Goal: Check status: Check status

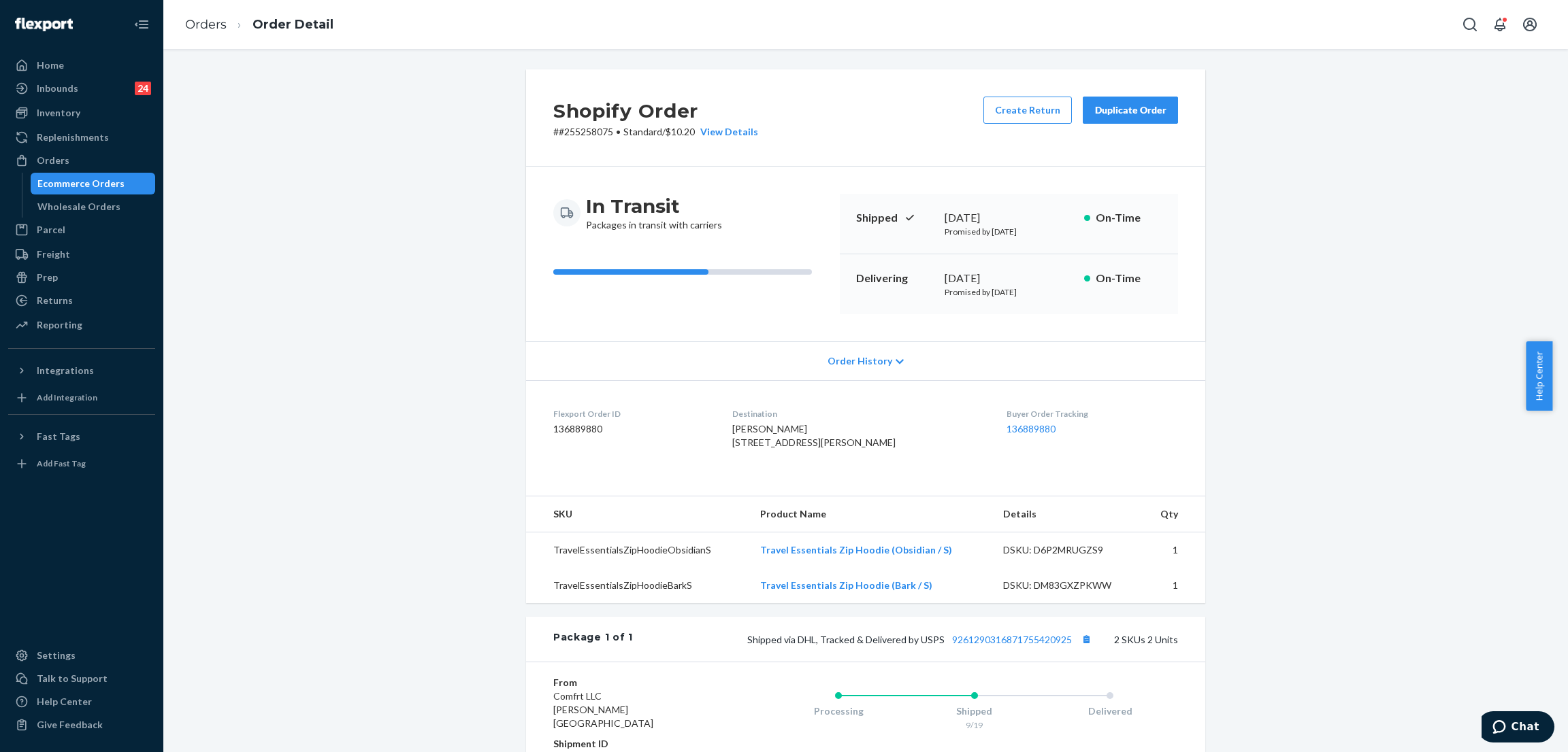
click at [76, 163] on div "Orders" at bounding box center [81, 160] width 144 height 19
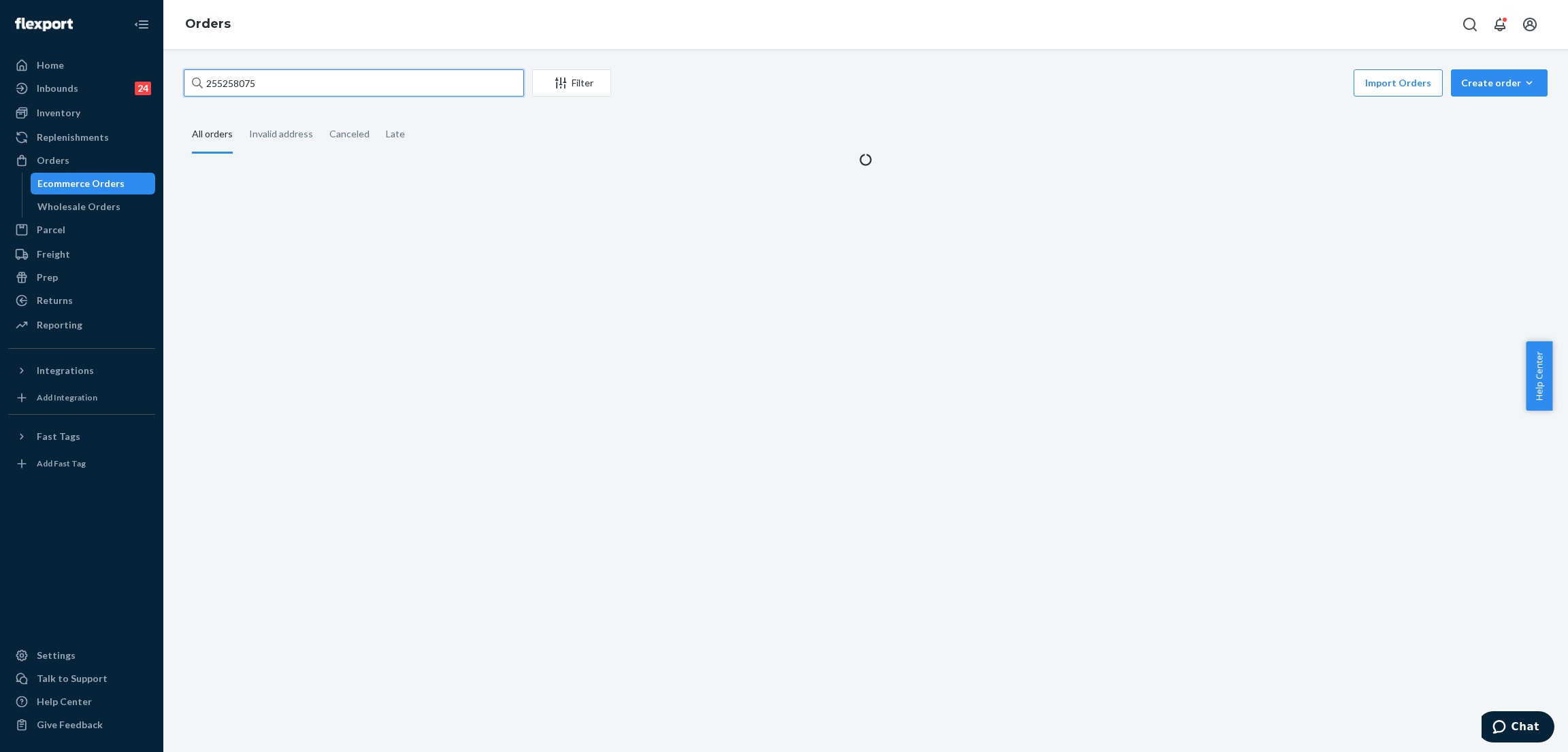
click at [286, 74] on input "255258075" at bounding box center [353, 83] width 340 height 27
paste input "116602"
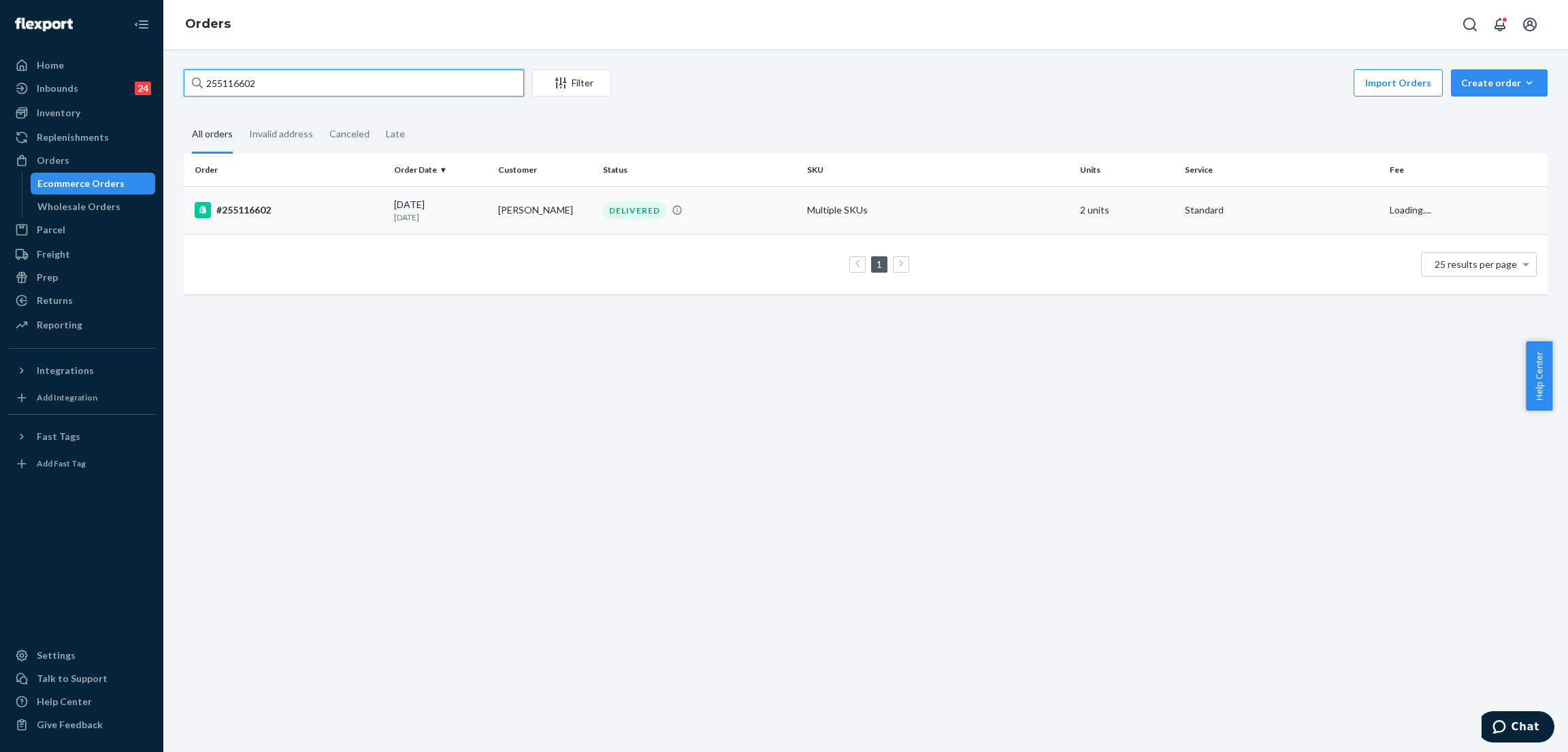
type input "255116602"
click at [603, 210] on div "DELIVERED" at bounding box center [634, 211] width 63 height 19
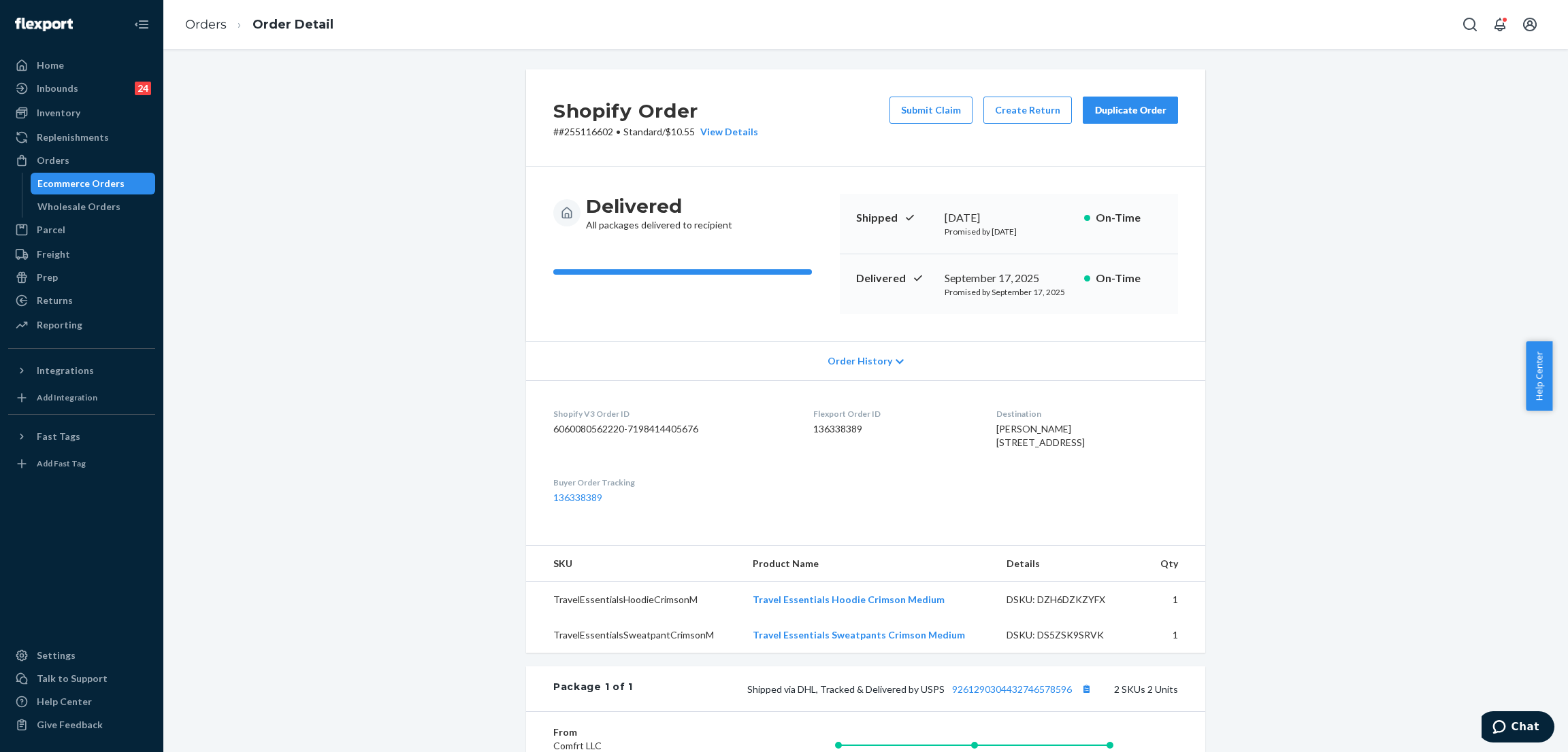
click at [270, 148] on div "Shopify Order # #255116602 • Standard / $10.55 View Details Submit Claim Create…" at bounding box center [865, 532] width 1383 height 925
click at [103, 151] on div "Orders" at bounding box center [81, 160] width 144 height 19
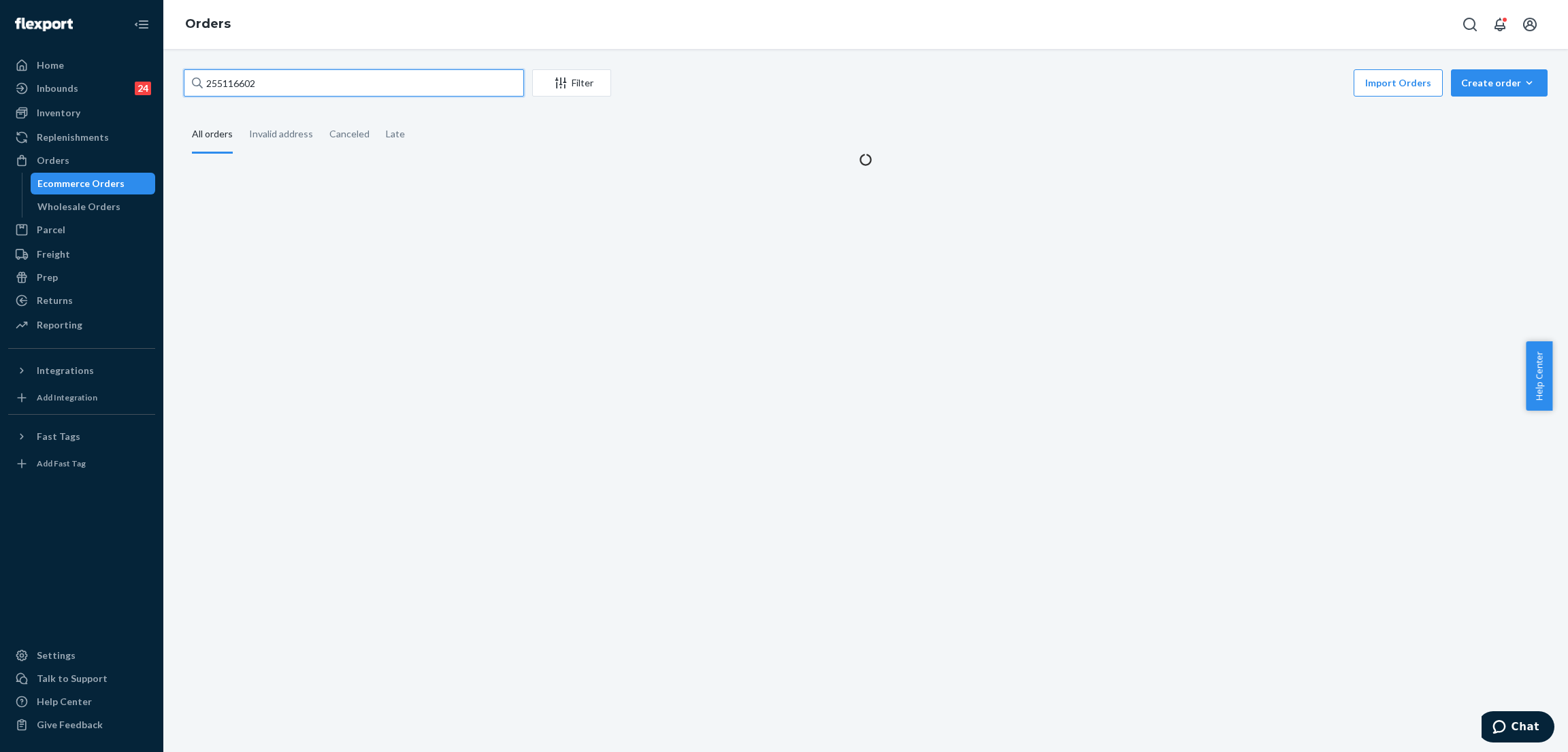
click at [387, 94] on input "255116602" at bounding box center [353, 83] width 340 height 27
paste input "47408"
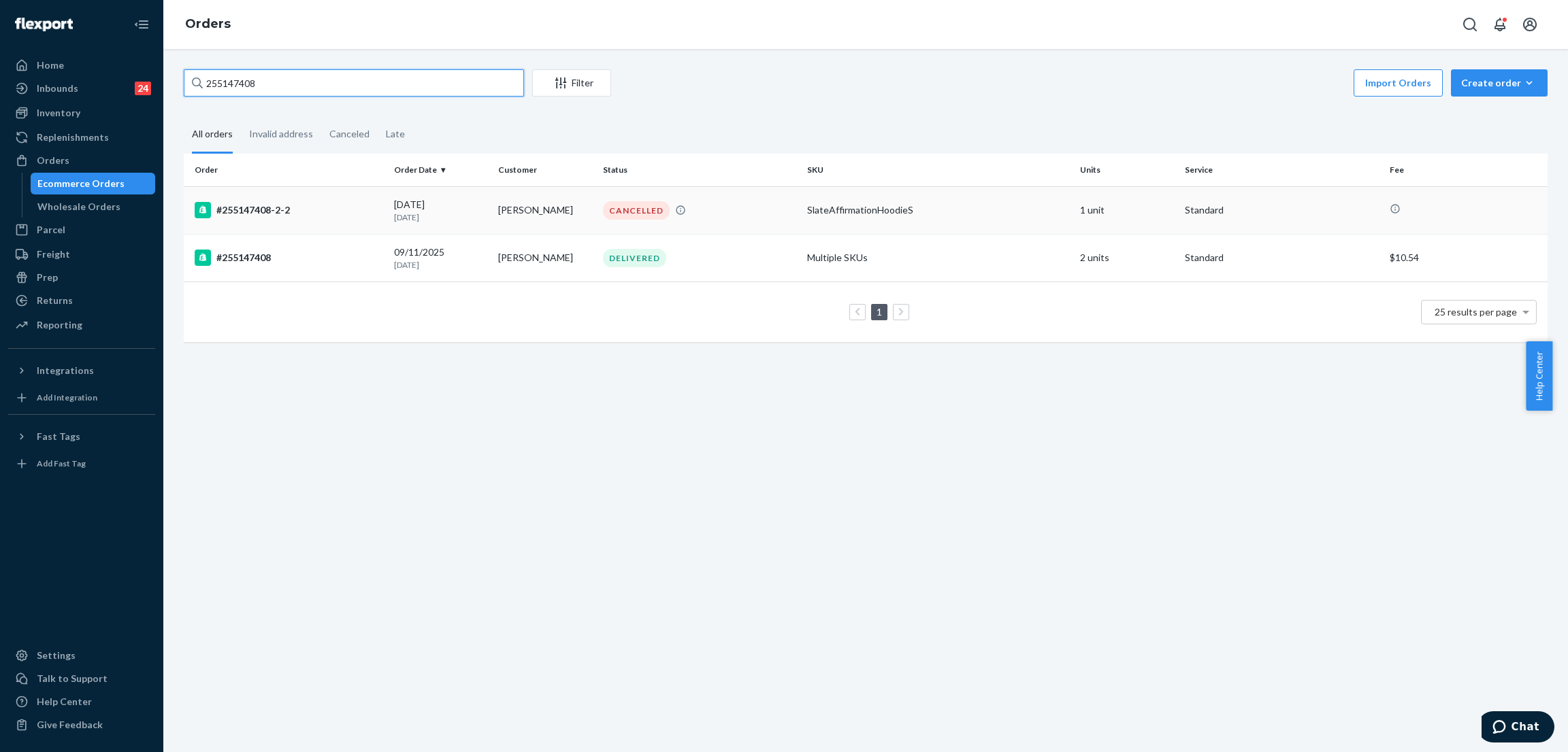
type input "255147408"
click at [622, 214] on div "CANCELLED" at bounding box center [636, 211] width 67 height 19
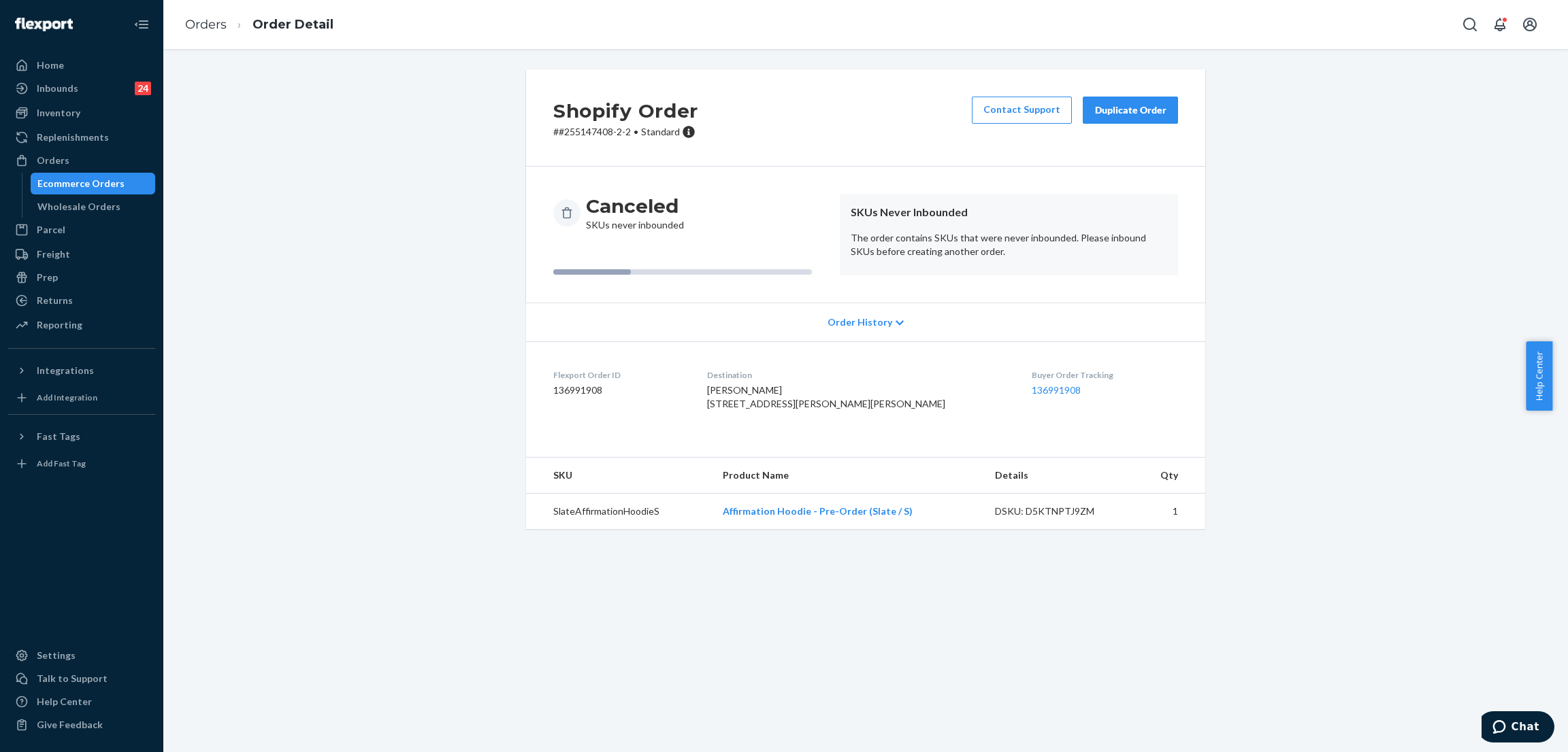
click at [442, 119] on div "Shopify Order # #255147408-2-2 • Standard Contact Support Duplicate Order Cance…" at bounding box center [865, 308] width 1383 height 476
click at [398, 168] on div "Shopify Order # #255147408-2-2 • Standard Contact Support Duplicate Order Cance…" at bounding box center [865, 308] width 1383 height 476
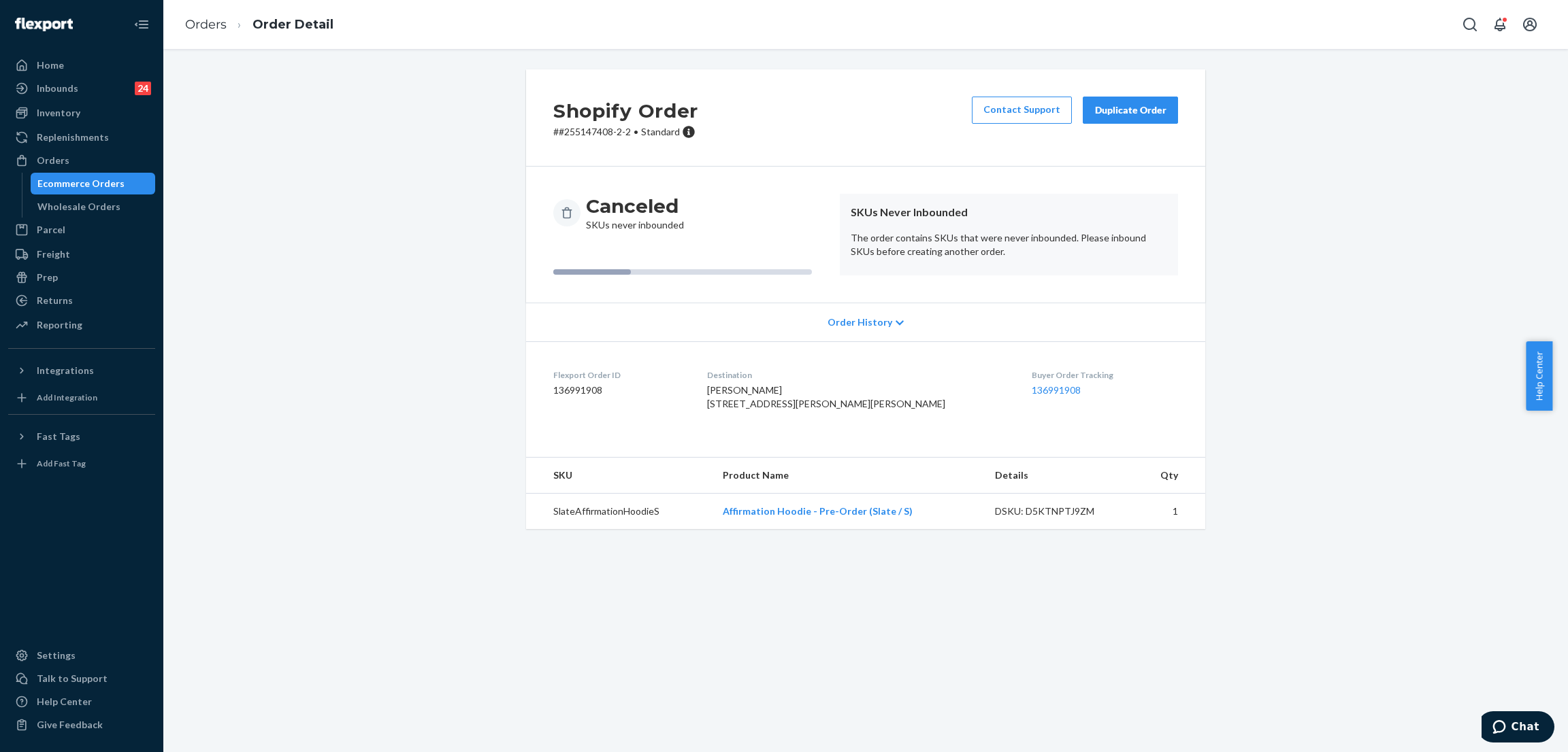
click at [415, 148] on div "Shopify Order # #255147408-2-2 • Standard Contact Support Duplicate Order Cance…" at bounding box center [865, 308] width 1383 height 476
click at [516, 190] on div "Shopify Order # #255147408-2-2 • Standard Contact Support Duplicate Order Cance…" at bounding box center [865, 299] width 700 height 459
click at [495, 234] on div "Shopify Order # #255147408-2-2 • Standard Contact Support Duplicate Order Cance…" at bounding box center [865, 308] width 1383 height 476
click at [447, 328] on div "Shopify Order # #255147408-2-2 • Standard Contact Support Duplicate Order Cance…" at bounding box center [865, 308] width 1383 height 476
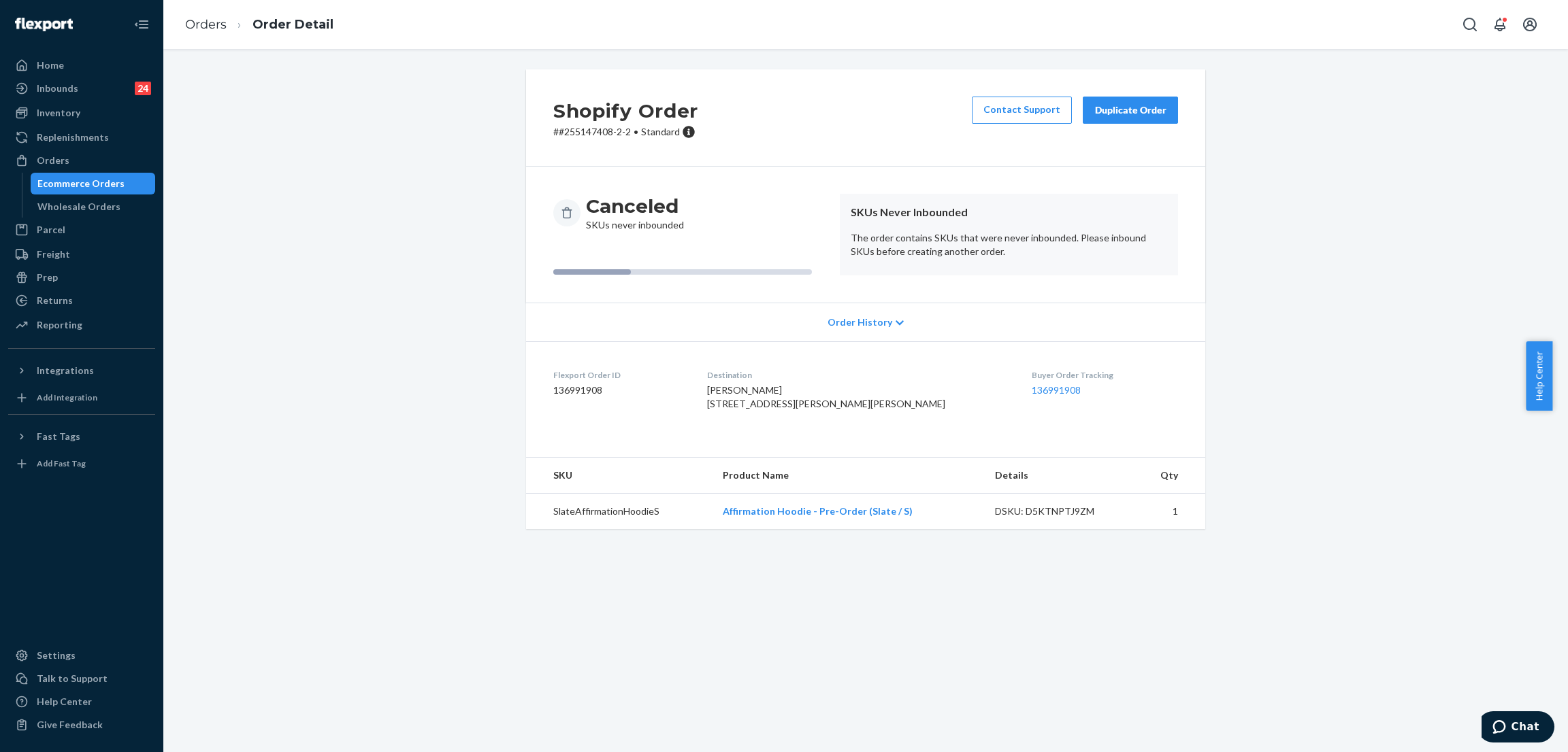
click at [447, 328] on div "Shopify Order # #255147408-2-2 • Standard Contact Support Duplicate Order Cance…" at bounding box center [865, 308] width 1383 height 476
click at [423, 243] on div "Shopify Order # #255147408-2-2 • Standard Contact Support Duplicate Order Cance…" at bounding box center [865, 308] width 1383 height 476
click at [330, 116] on div "Shopify Order # #255147408-2-2 • Standard Contact Support Duplicate Order Cance…" at bounding box center [865, 308] width 1383 height 476
click at [372, 110] on div "Shopify Order # #255147408-2-2 • Standard Contact Support Duplicate Order Cance…" at bounding box center [865, 308] width 1383 height 476
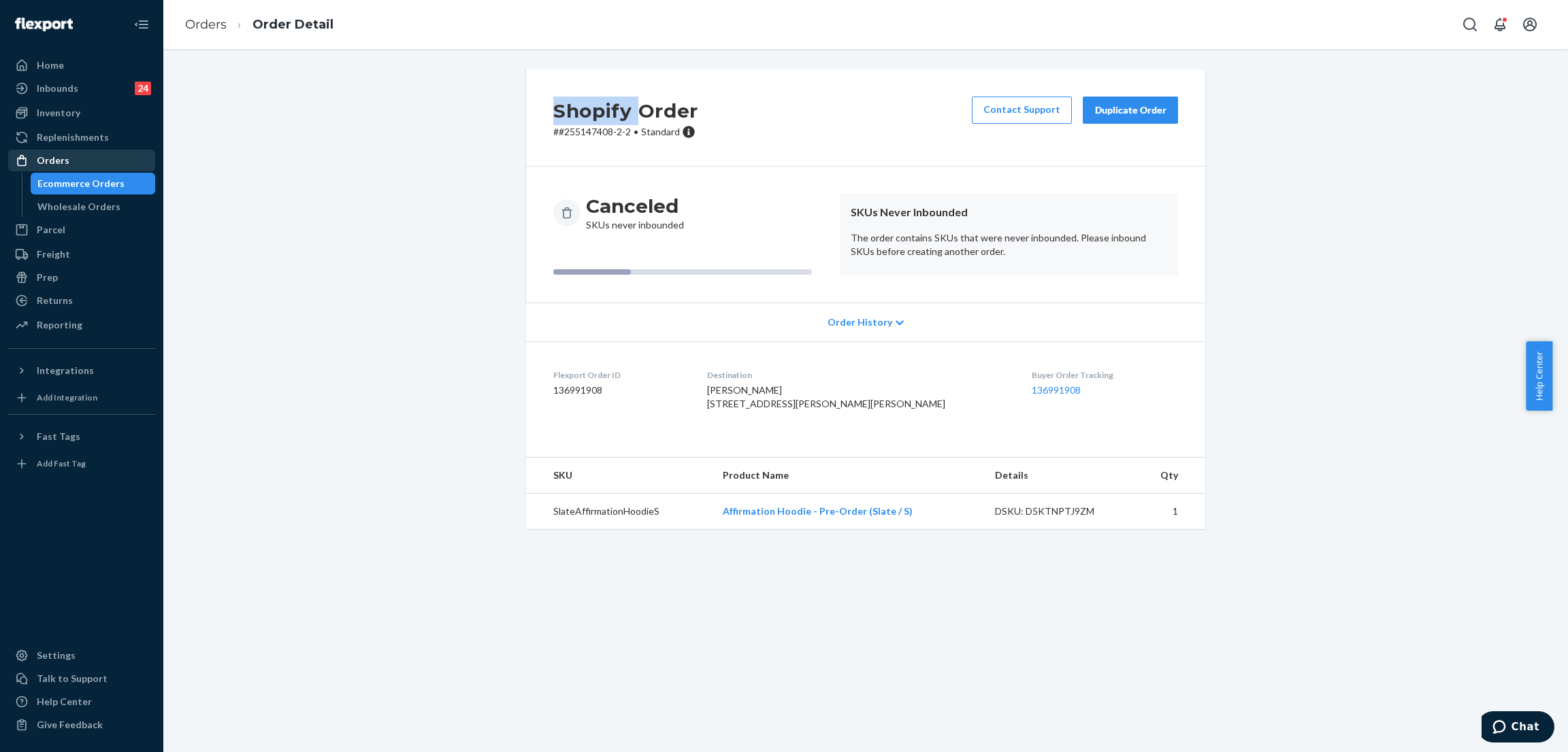
click at [118, 160] on div "Orders" at bounding box center [81, 160] width 144 height 19
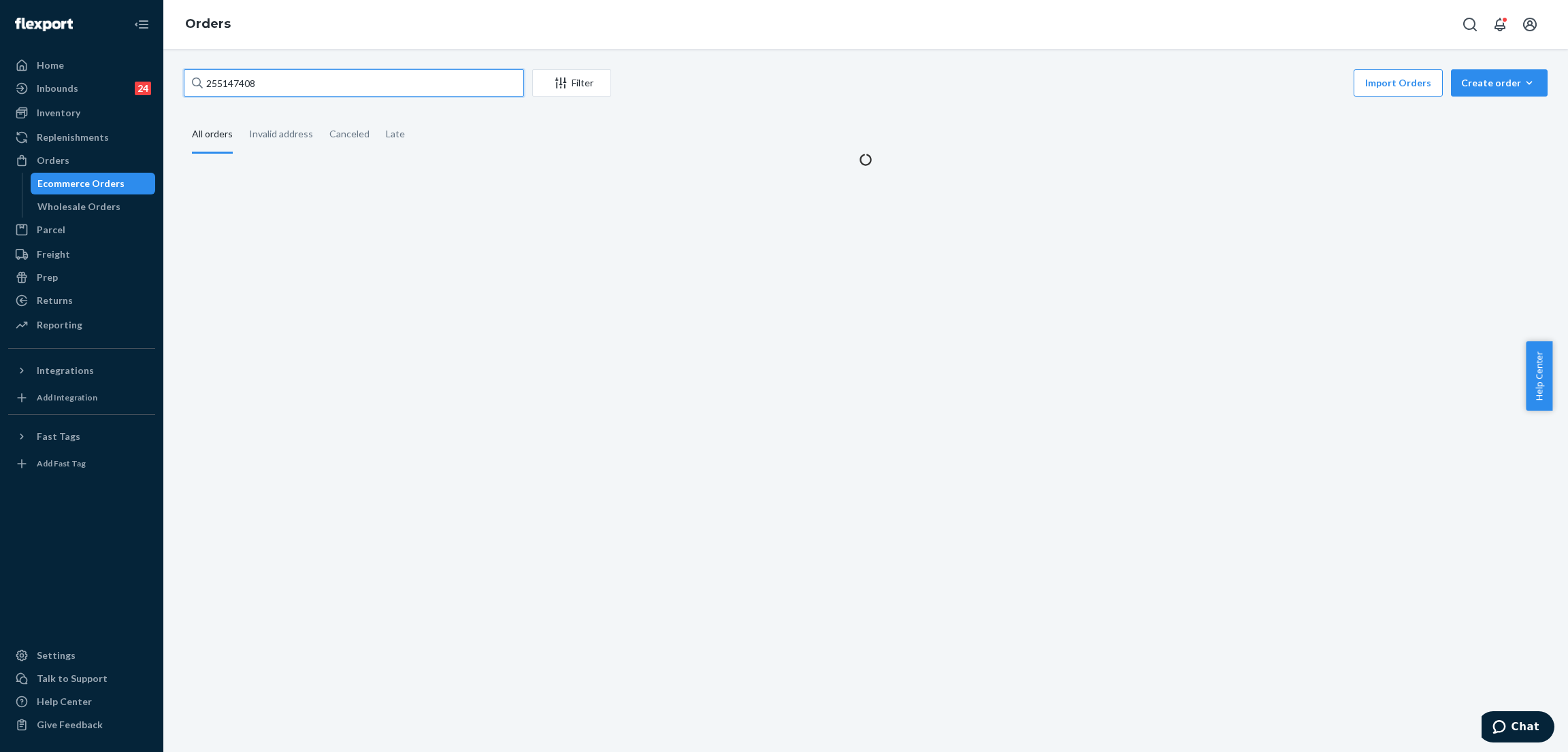
click at [426, 84] on input "255147408" at bounding box center [353, 83] width 340 height 27
paste input "78514"
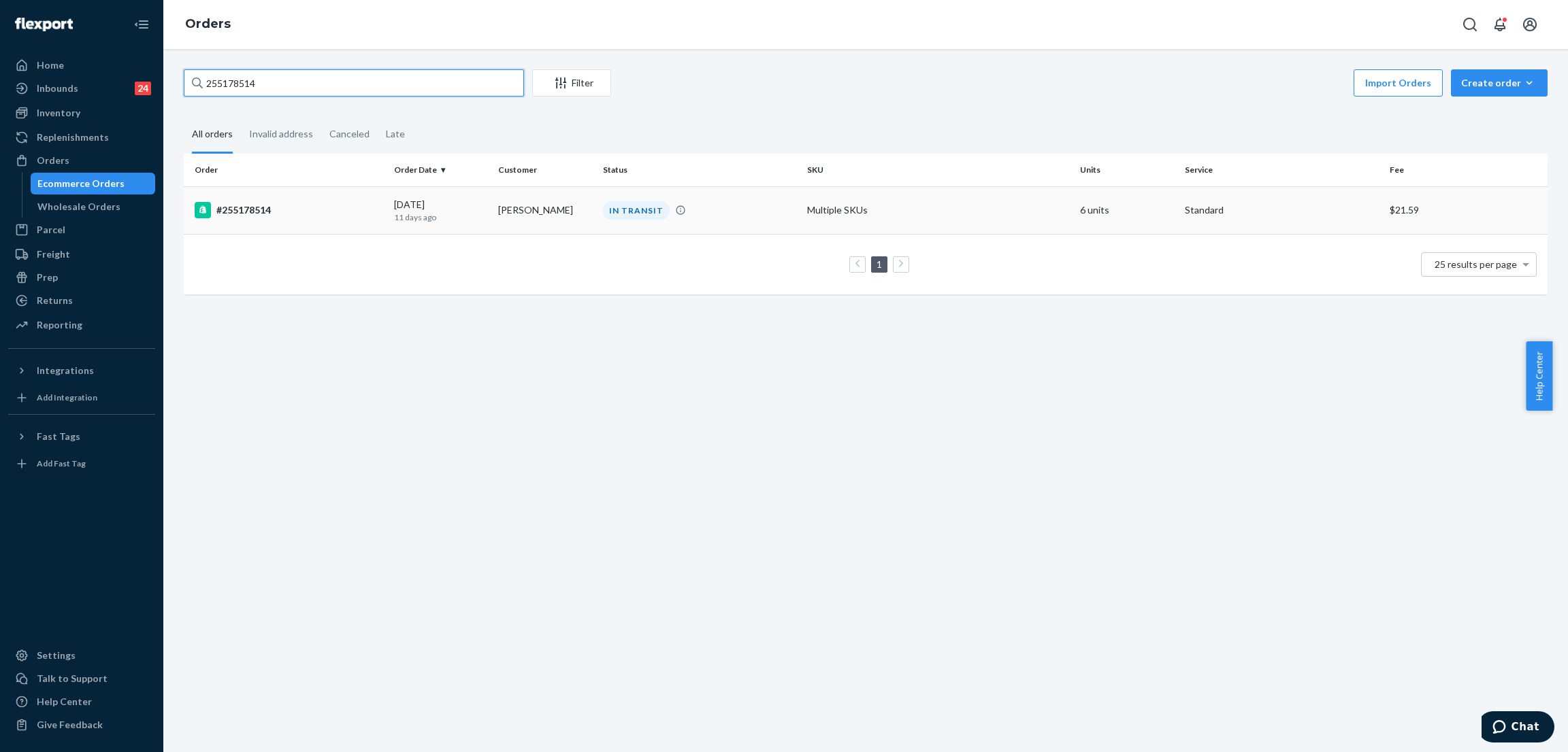
type input "255178514"
click at [617, 214] on div "IN TRANSIT" at bounding box center [636, 211] width 67 height 19
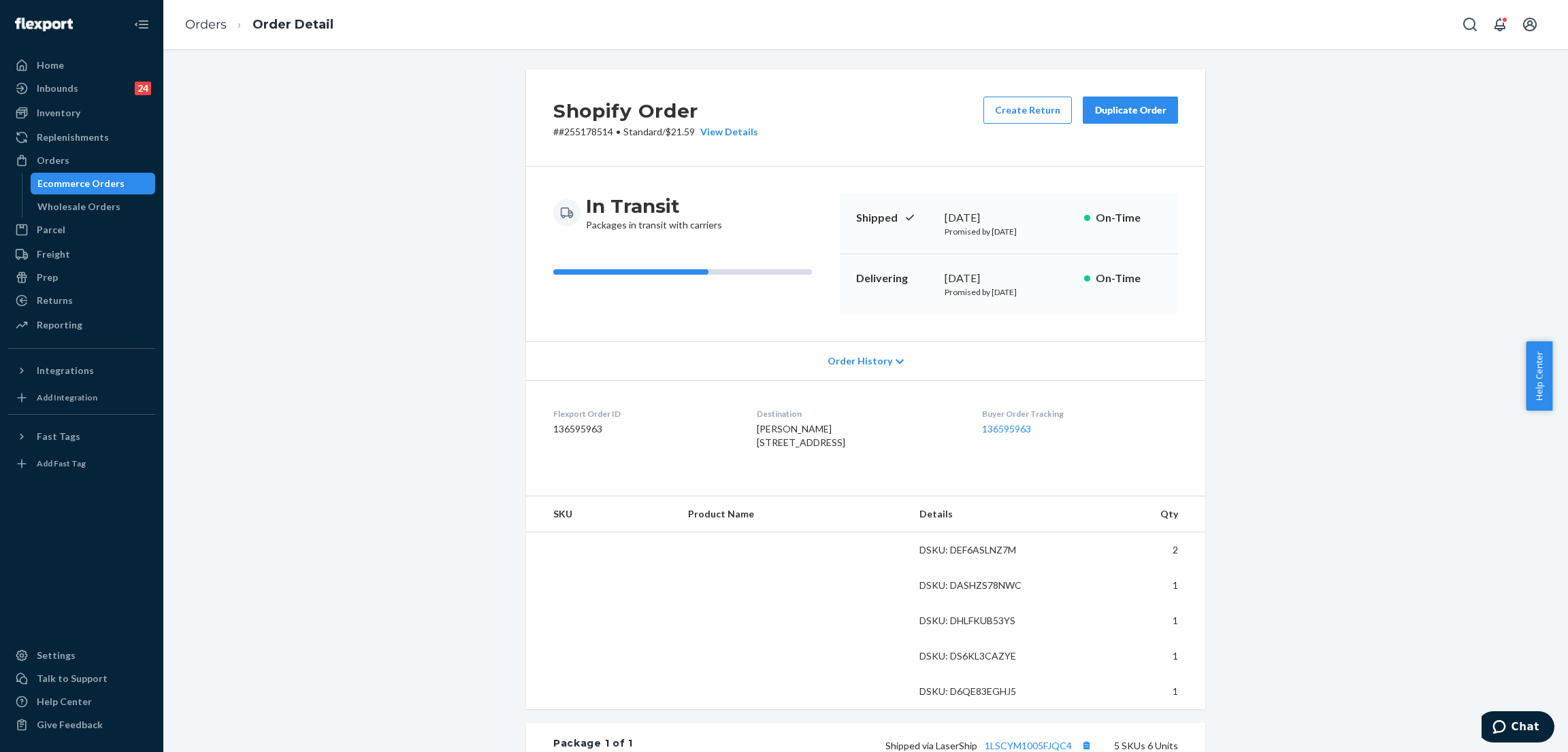
scroll to position [204, 0]
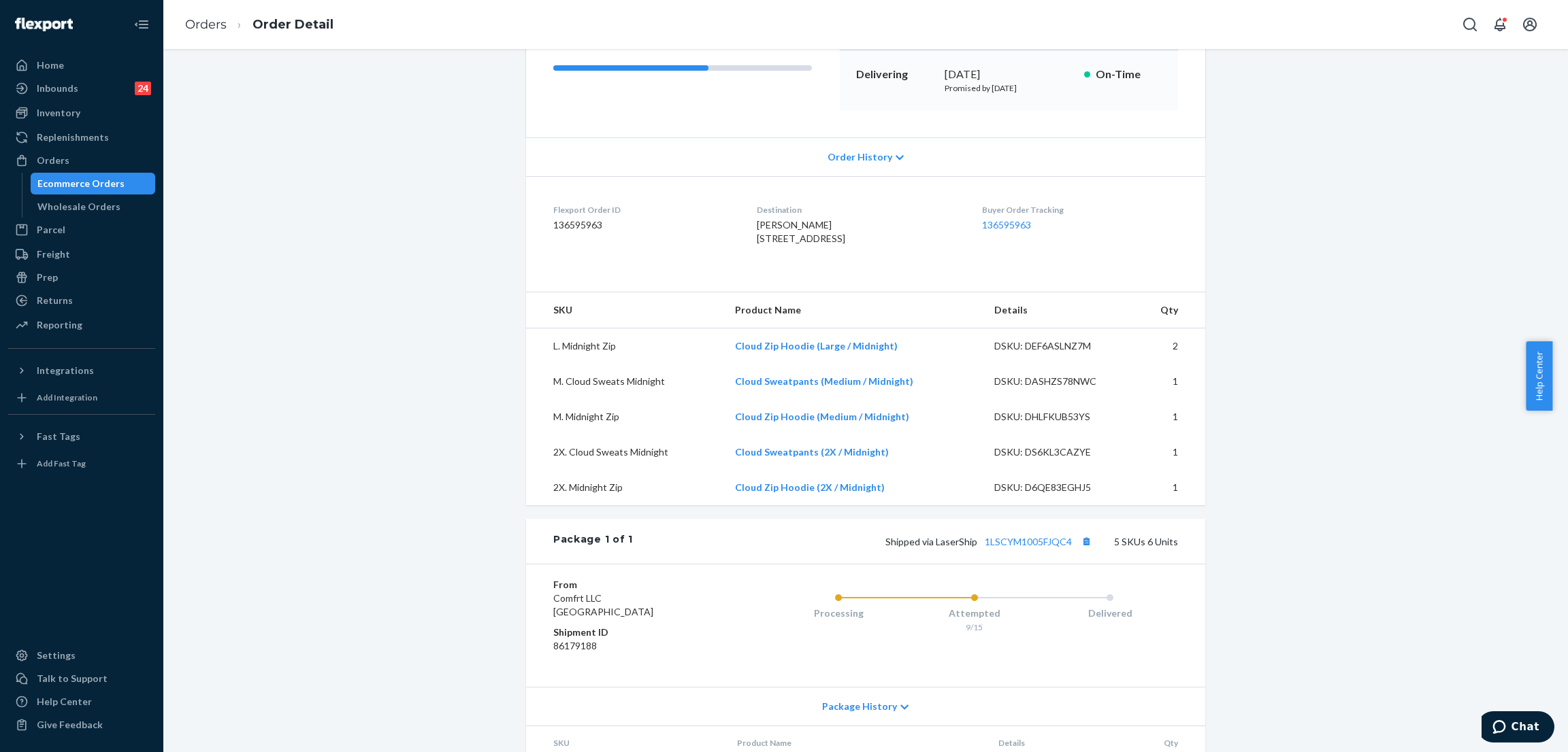
click at [409, 344] on div "Shopify Order # #255178514 • Standard / $21.59 View Details Create Return Dupli…" at bounding box center [865, 409] width 1383 height 1088
click at [1022, 548] on link "1LSCYM1005FJQC4" at bounding box center [1027, 541] width 87 height 11
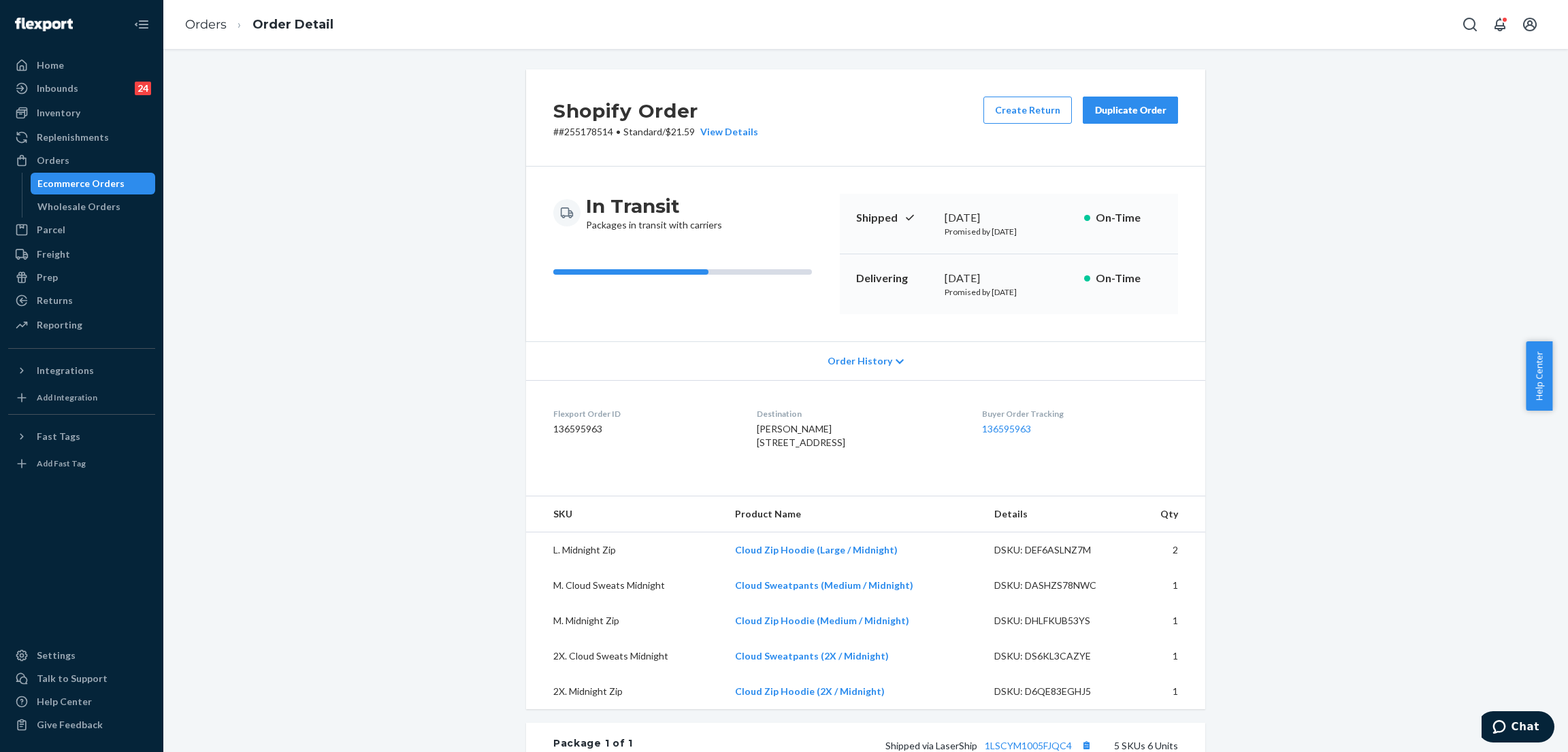
click at [438, 222] on div "Shopify Order # #255178514 • Standard / $21.59 View Details Create Return Dupli…" at bounding box center [865, 614] width 1383 height 1088
click at [415, 177] on div "Shopify Order # #255178514 • Standard / $21.59 View Details Create Return Dupli…" at bounding box center [865, 614] width 1383 height 1088
click at [380, 135] on div "Shopify Order # #255178514 • Standard / $21.59 View Details Create Return Dupli…" at bounding box center [865, 614] width 1383 height 1088
click at [97, 164] on div "Orders" at bounding box center [81, 160] width 144 height 19
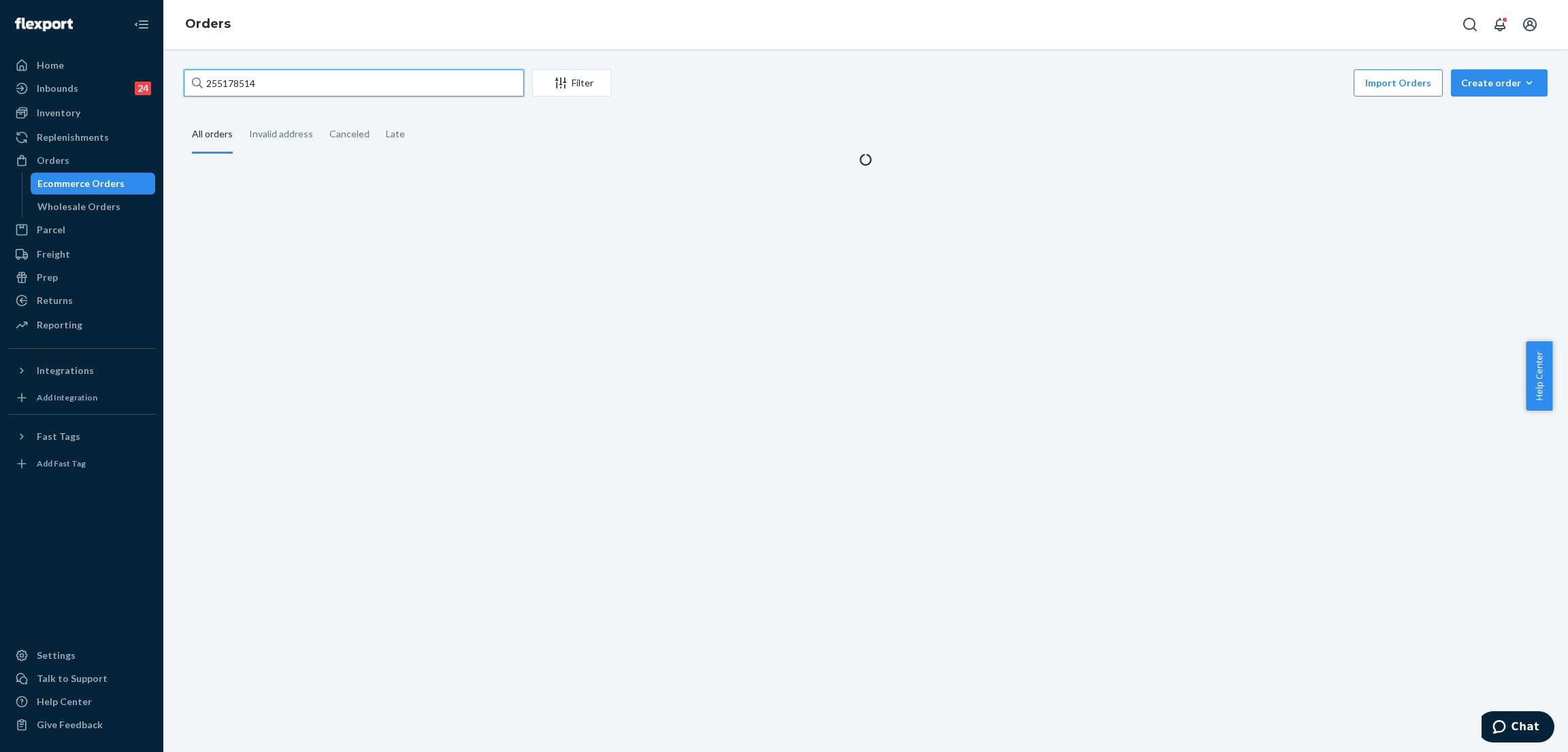
click at [313, 83] on input "255178514" at bounding box center [353, 83] width 340 height 27
paste input "#255182813"
paste input "text"
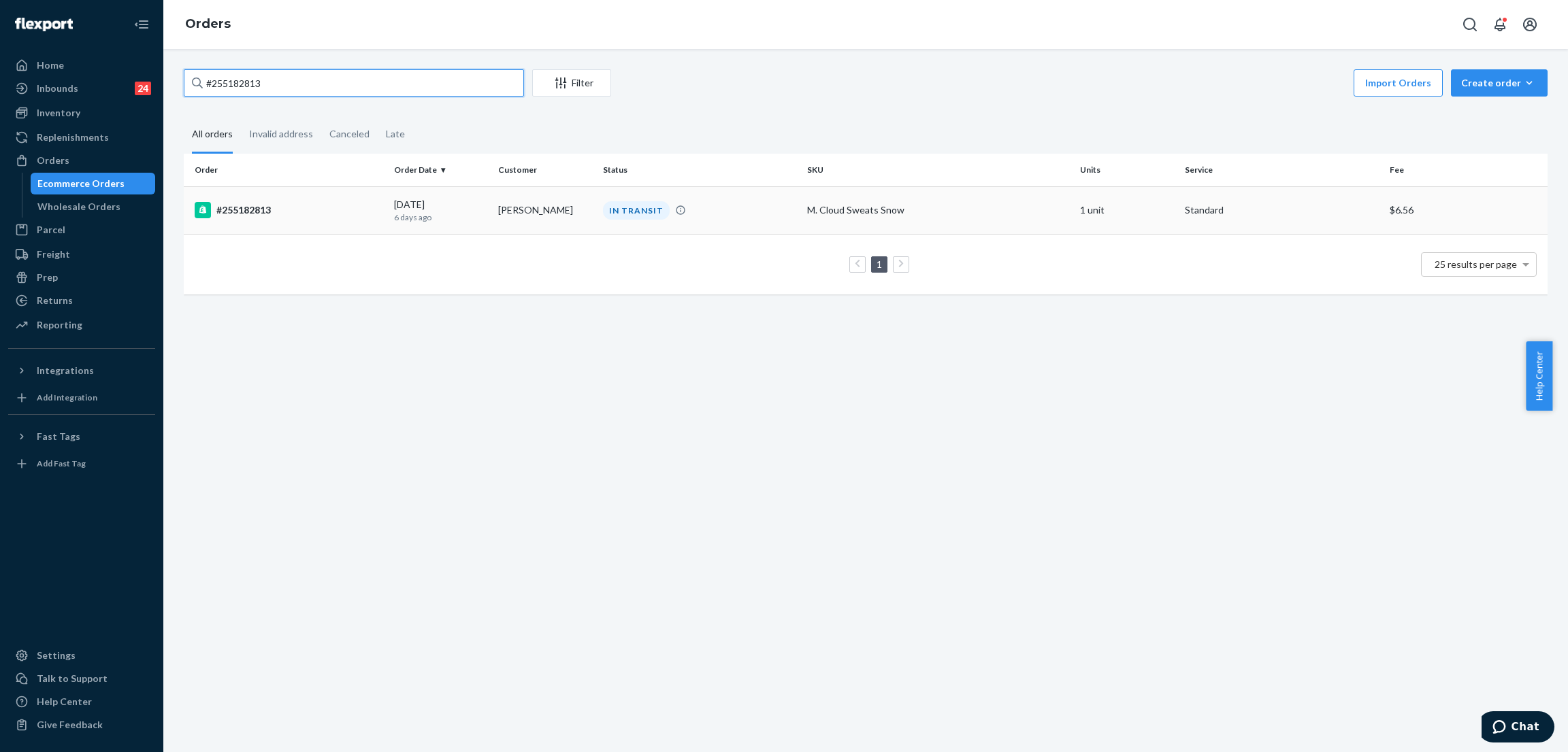
type input "#255182813"
click at [606, 212] on div "IN TRANSIT" at bounding box center [636, 211] width 67 height 19
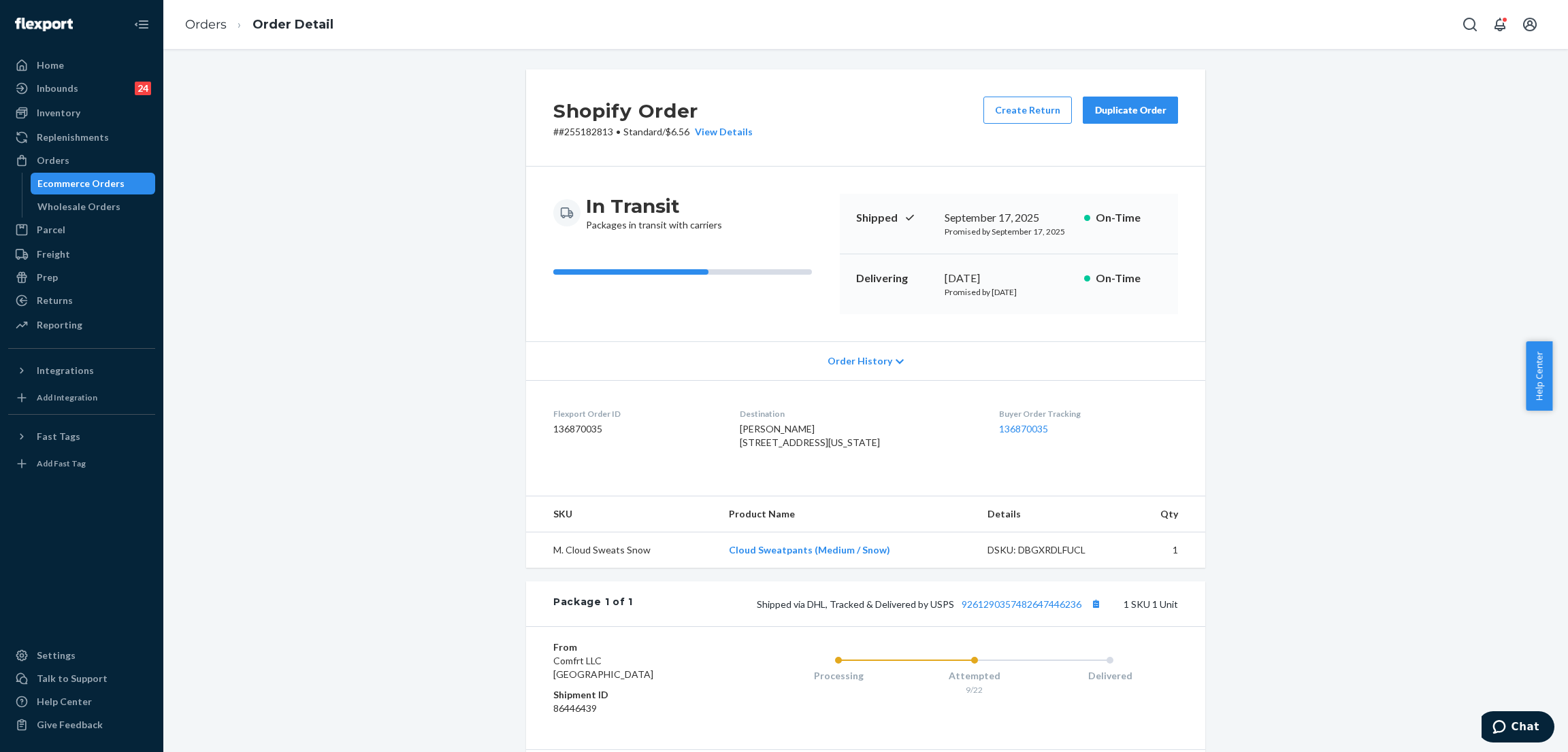
scroll to position [151, 0]
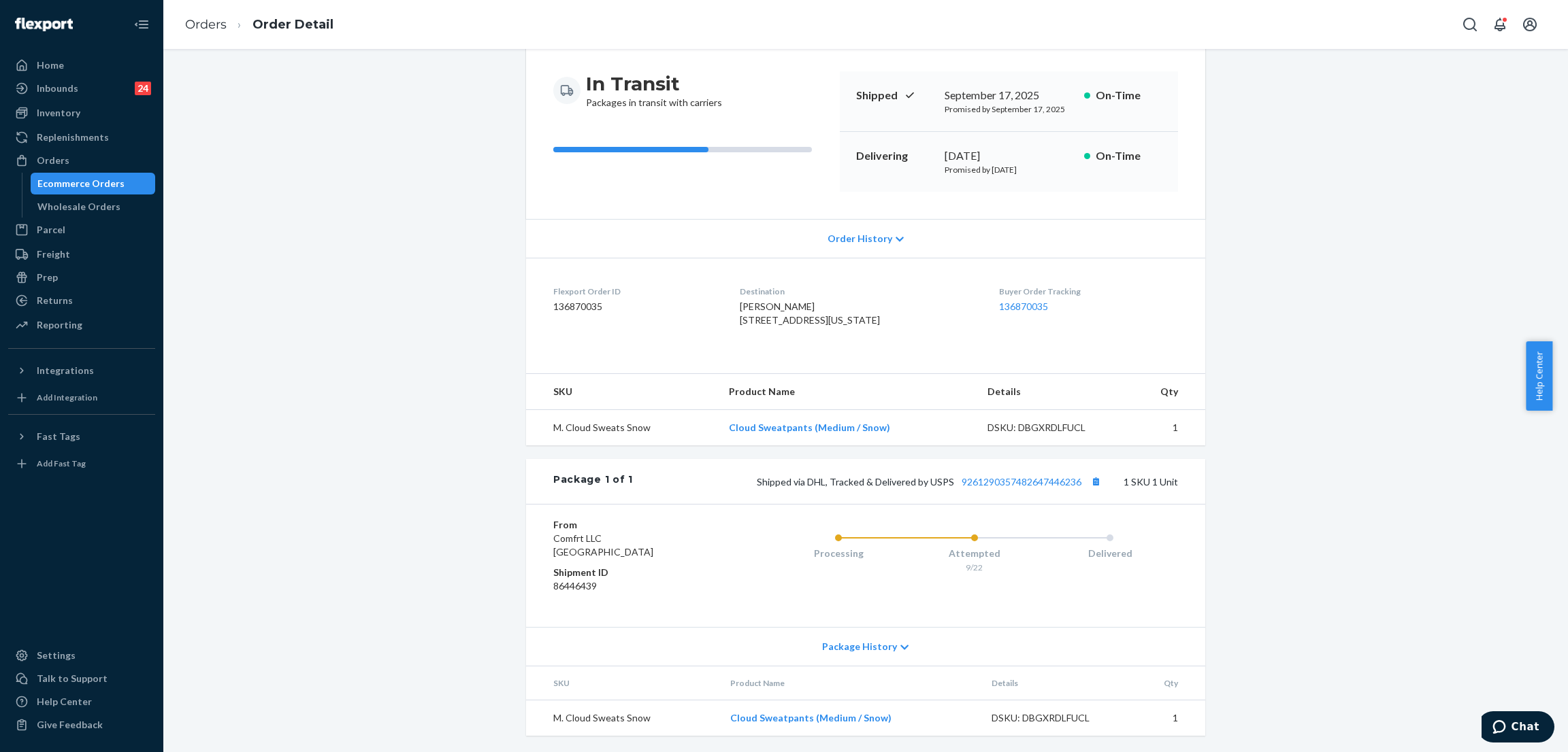
click at [1030, 473] on div "Shipped via DHL, Tracked & Delivered by USPS 9261290357482647446236 1 SKU 1 Unit" at bounding box center [905, 481] width 545 height 18
click at [1017, 479] on link "9261290357482647446236" at bounding box center [1021, 482] width 120 height 11
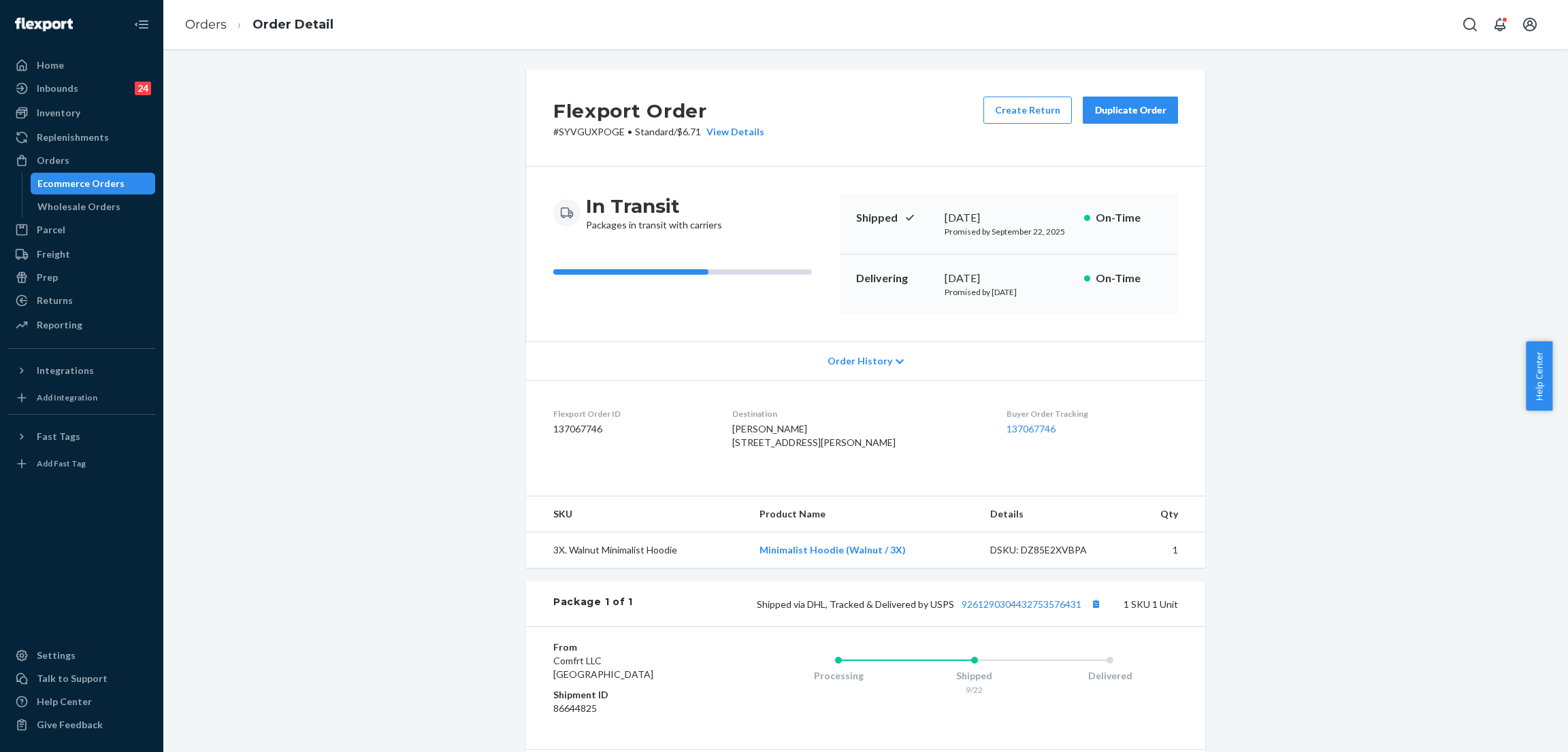
scroll to position [151, 0]
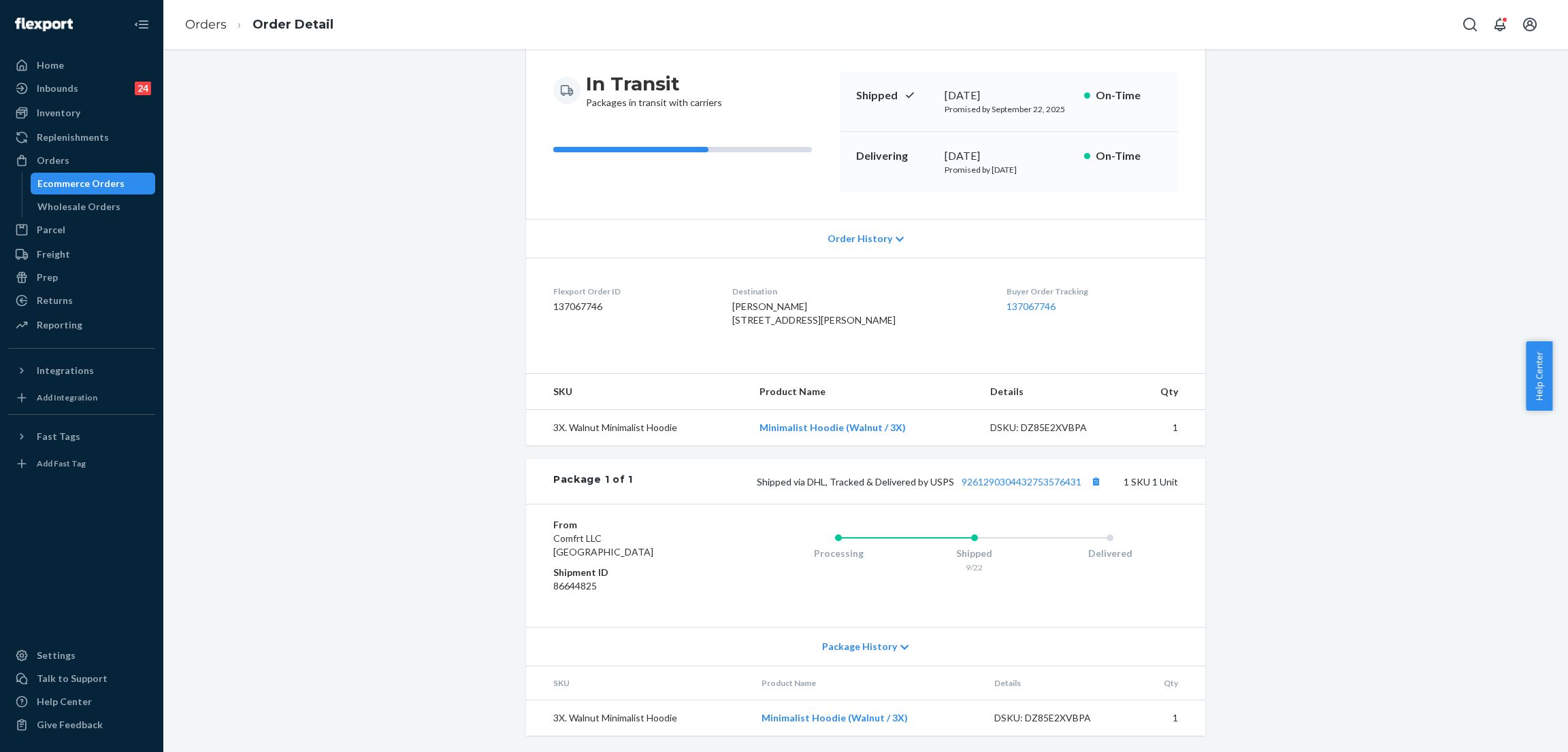
click at [1014, 473] on div "Shipped via DHL, Tracked & Delivered by USPS 9261290304432753576431 1 SKU 1 Unit" at bounding box center [905, 481] width 545 height 18
click at [1043, 486] on link "9261290304432753576431" at bounding box center [1021, 482] width 120 height 11
